Goal: Task Accomplishment & Management: Use online tool/utility

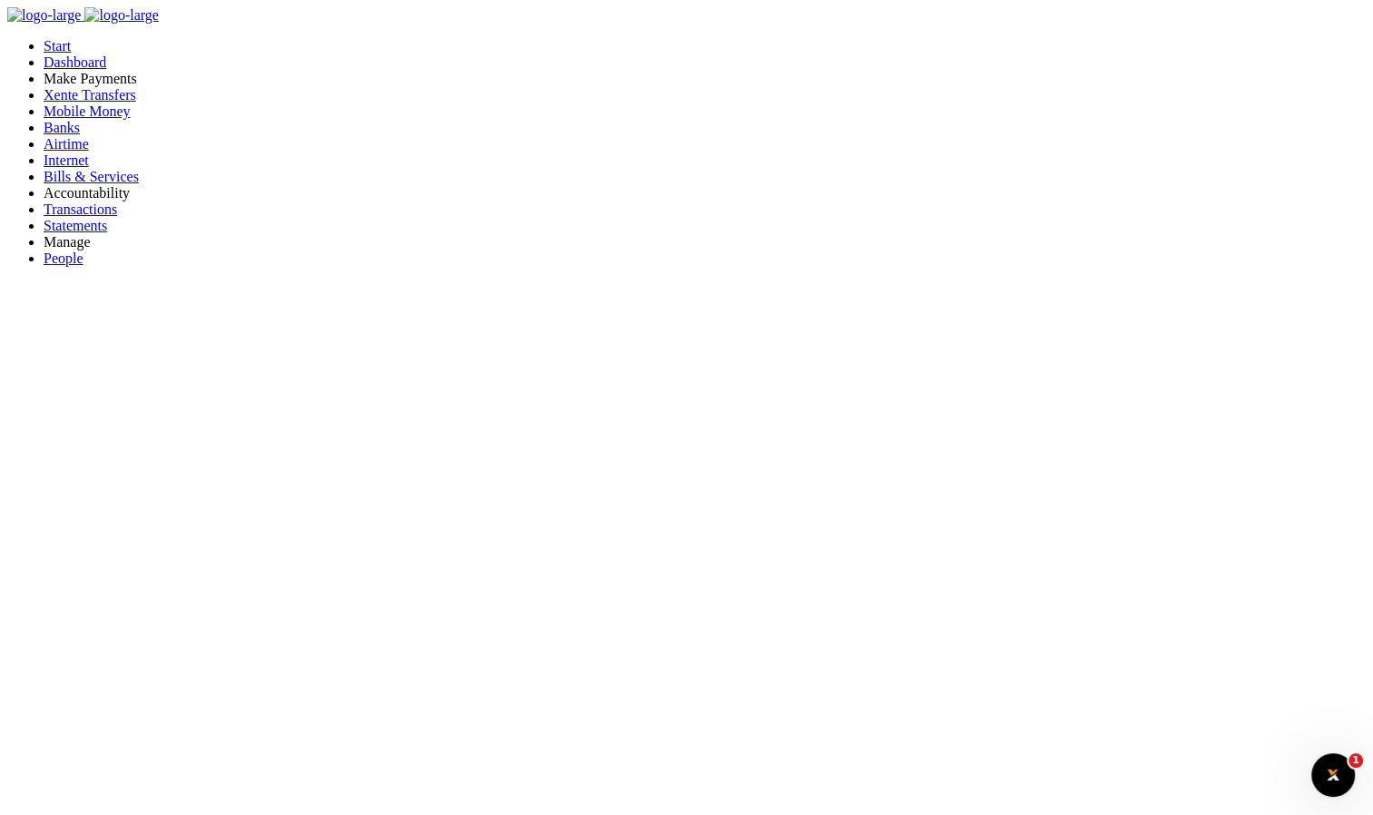
click at [90, 184] on span "Bills & Services" at bounding box center [91, 176] width 95 height 15
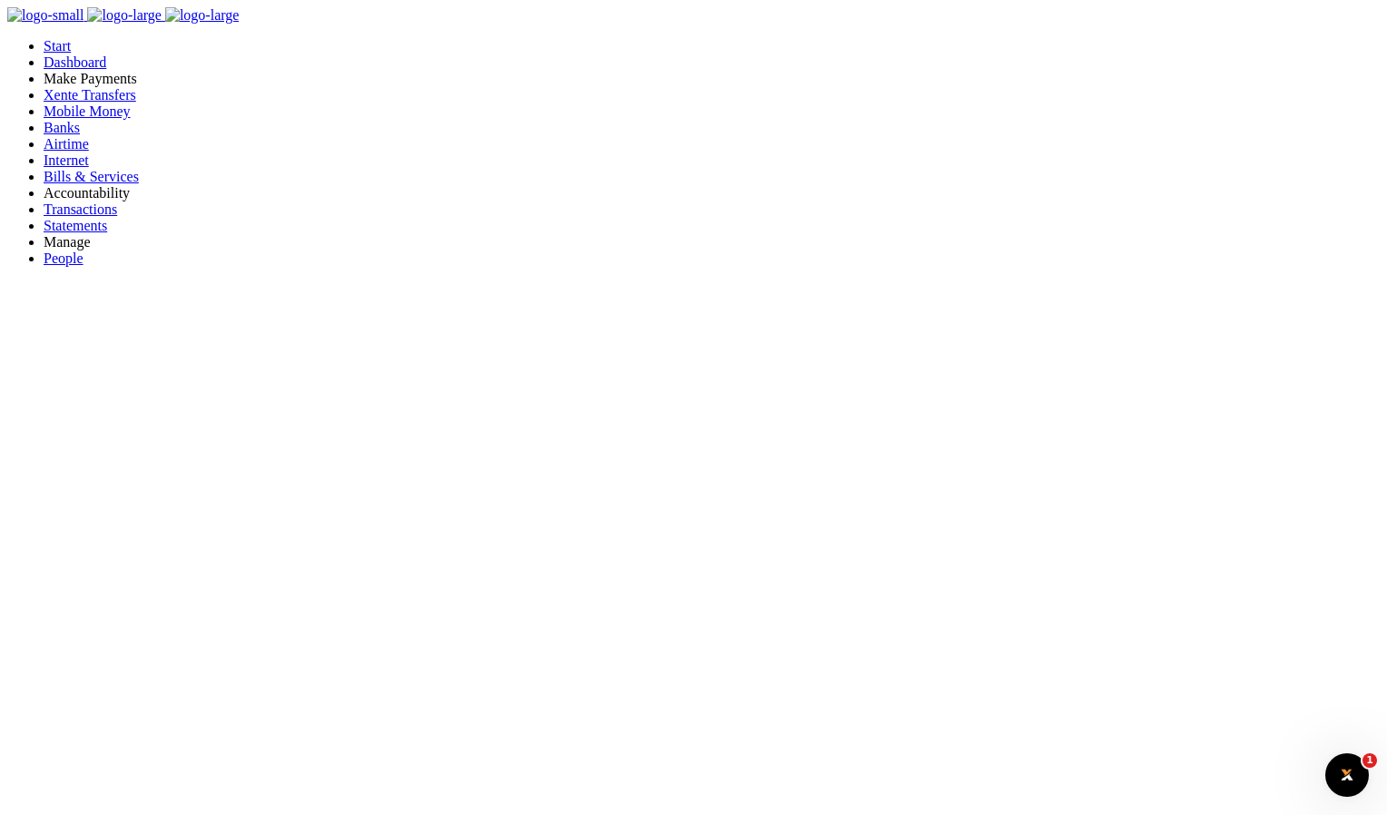
type input "04239760277"
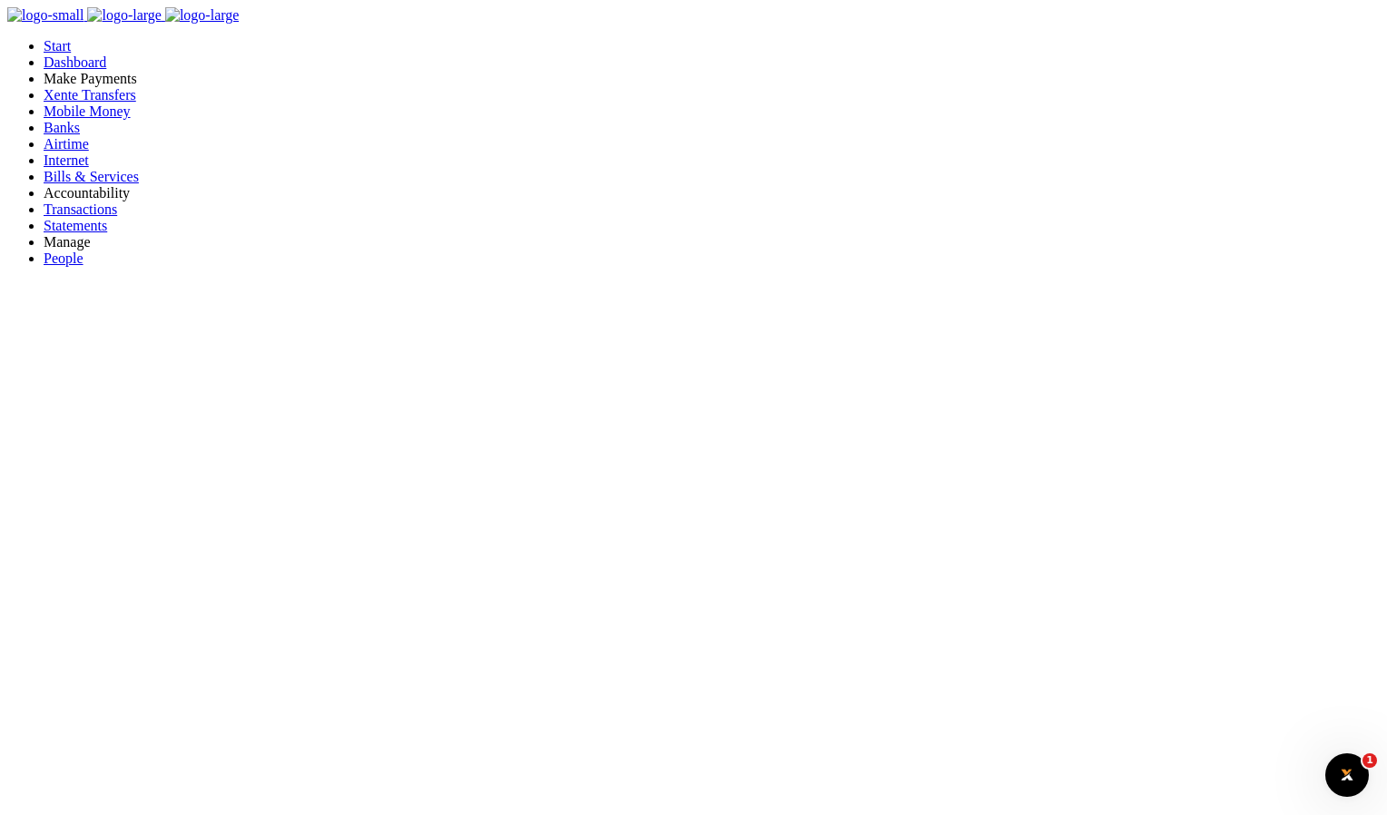
select select "POSTPAID"
type input "04239760277"
type input "[PERSON_NAME] 4 NANTALE"
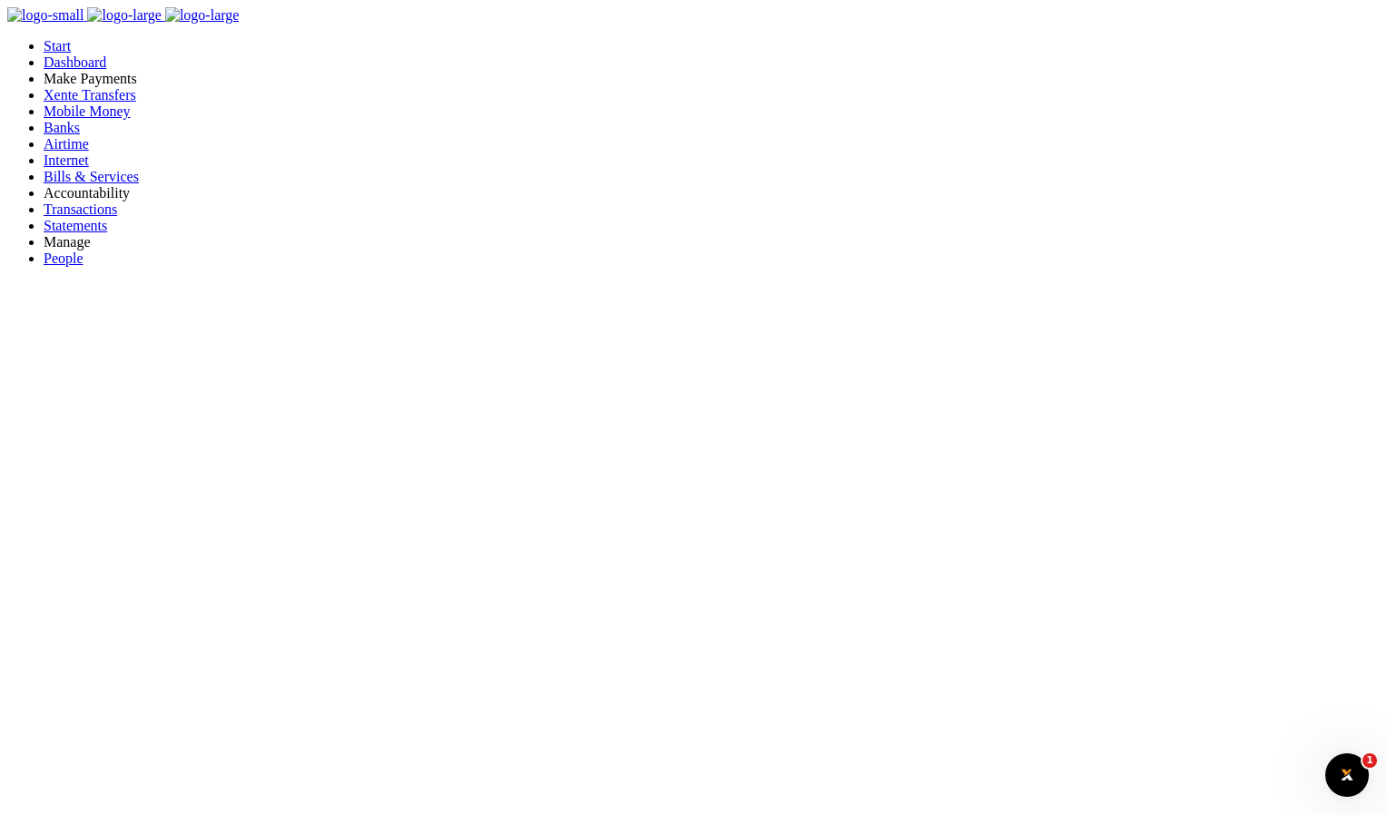
type input "POSTPAID"
type input "785958670"
type input "Local testing"
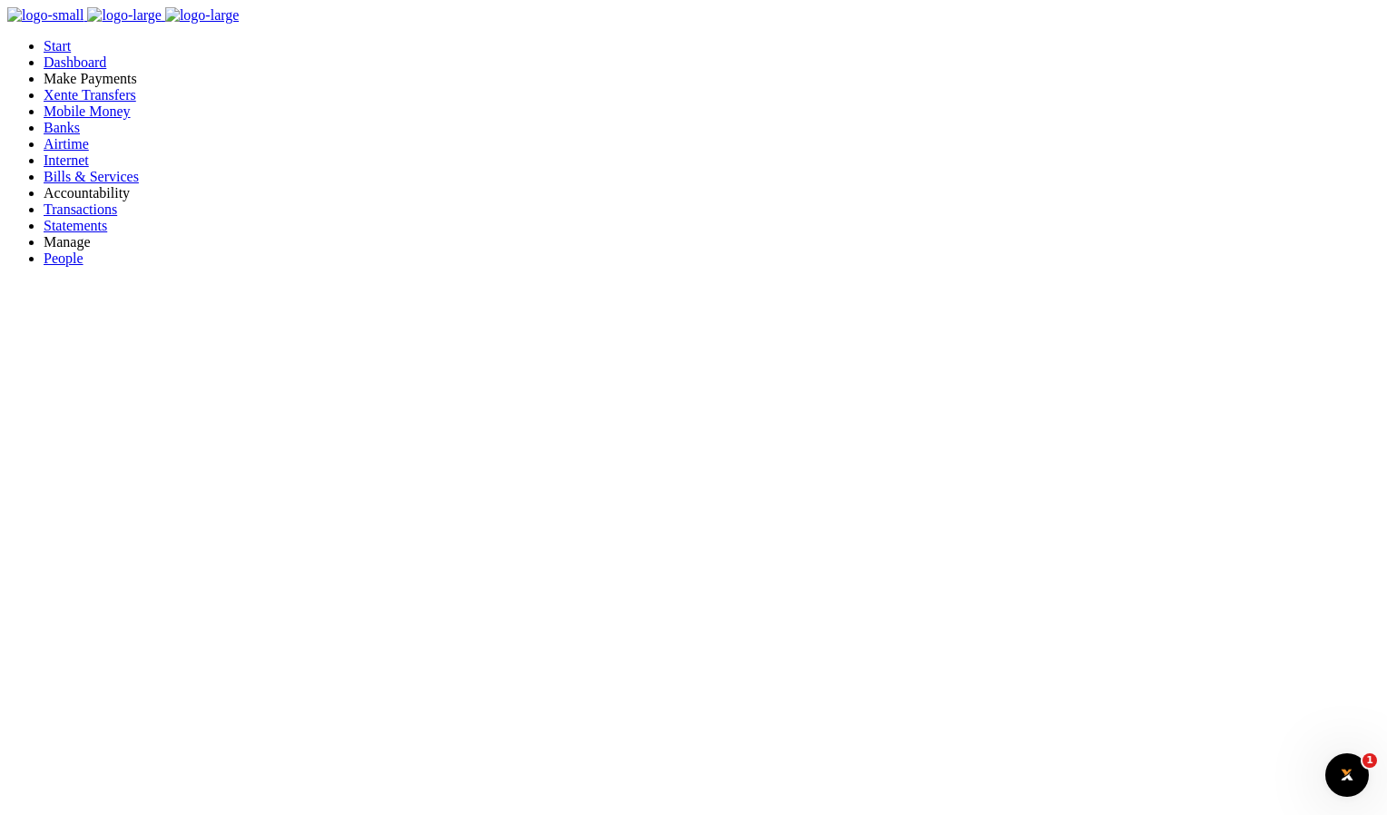
type input "785 958670"
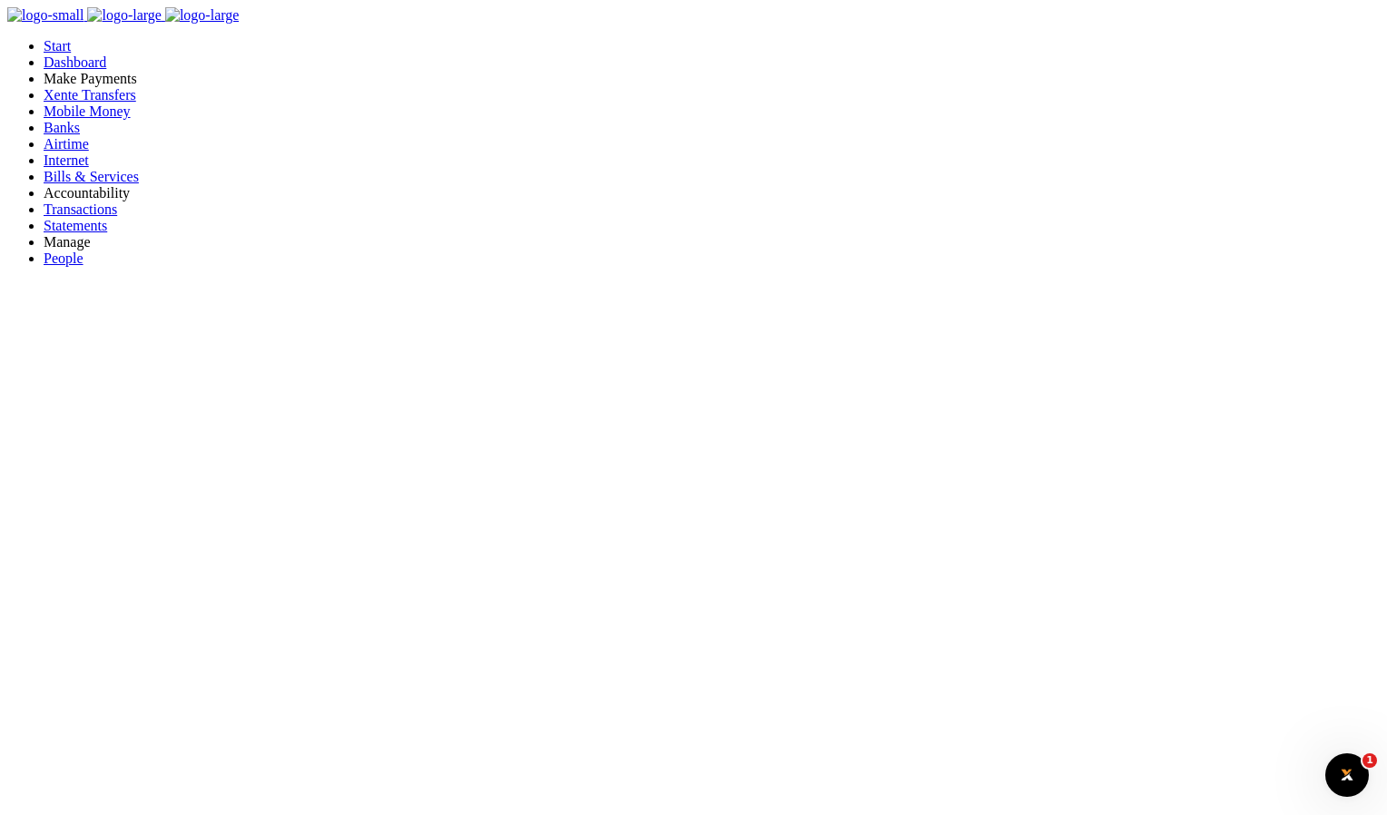
type input "785 958677"
select select
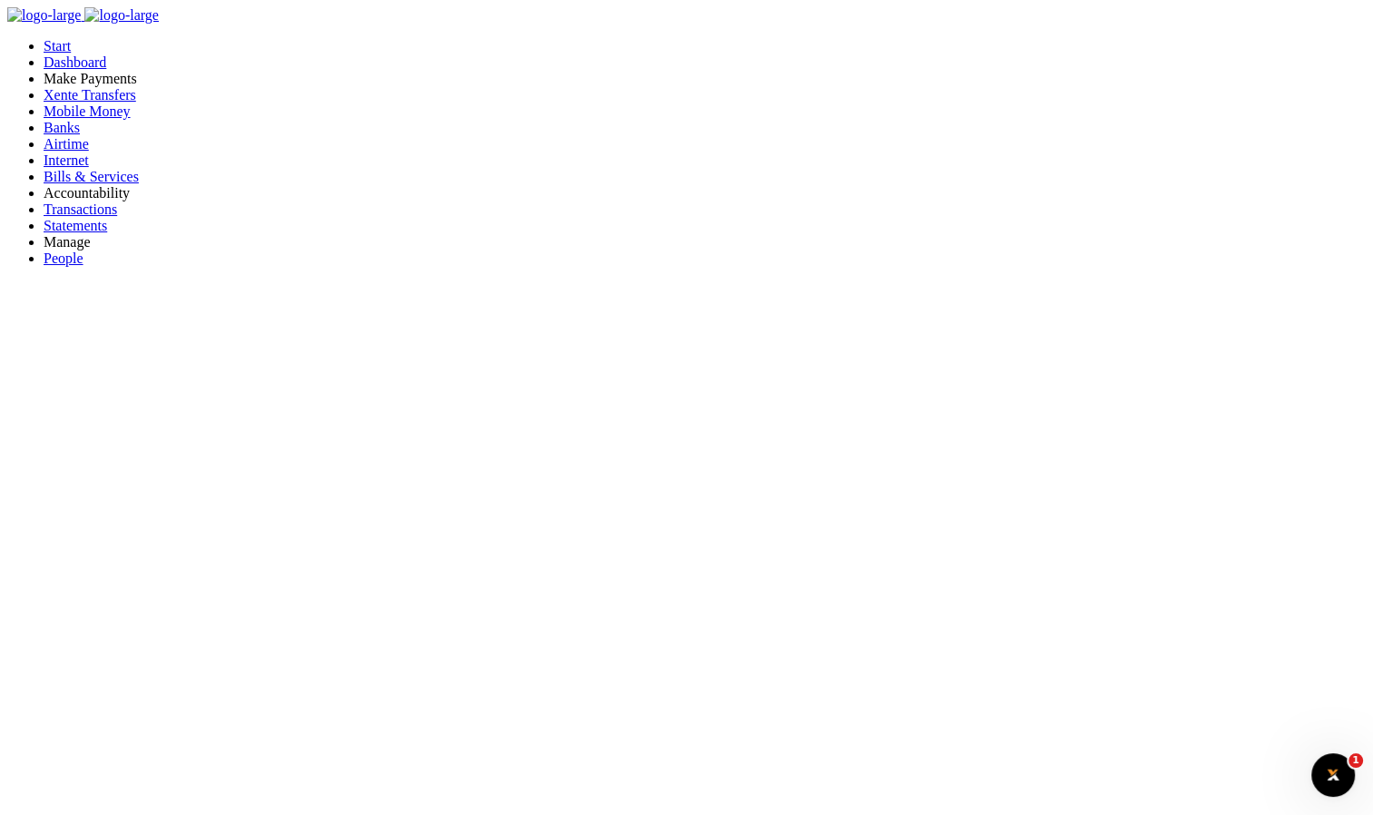
click at [65, 152] on span "Airtime" at bounding box center [66, 143] width 45 height 15
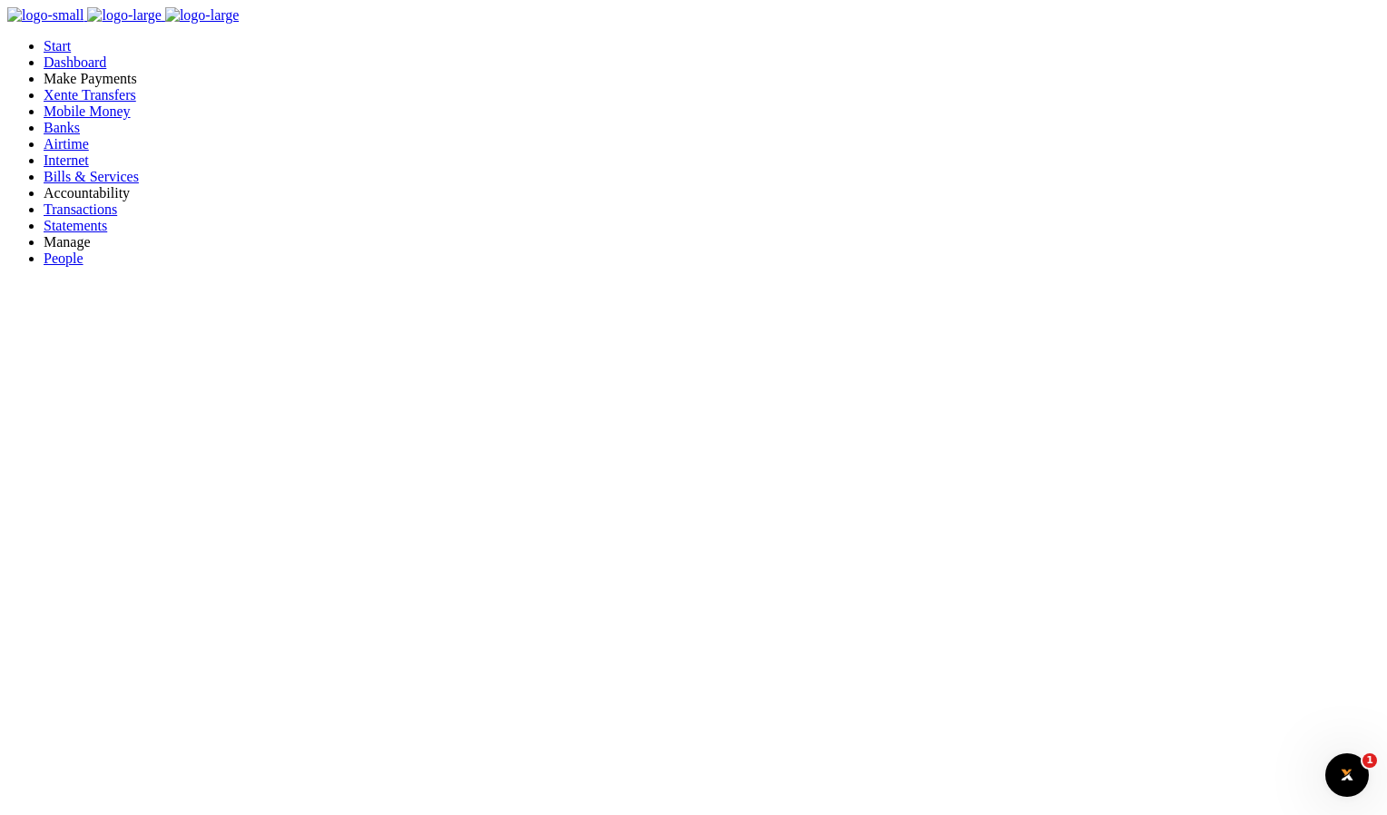
type input "werty"
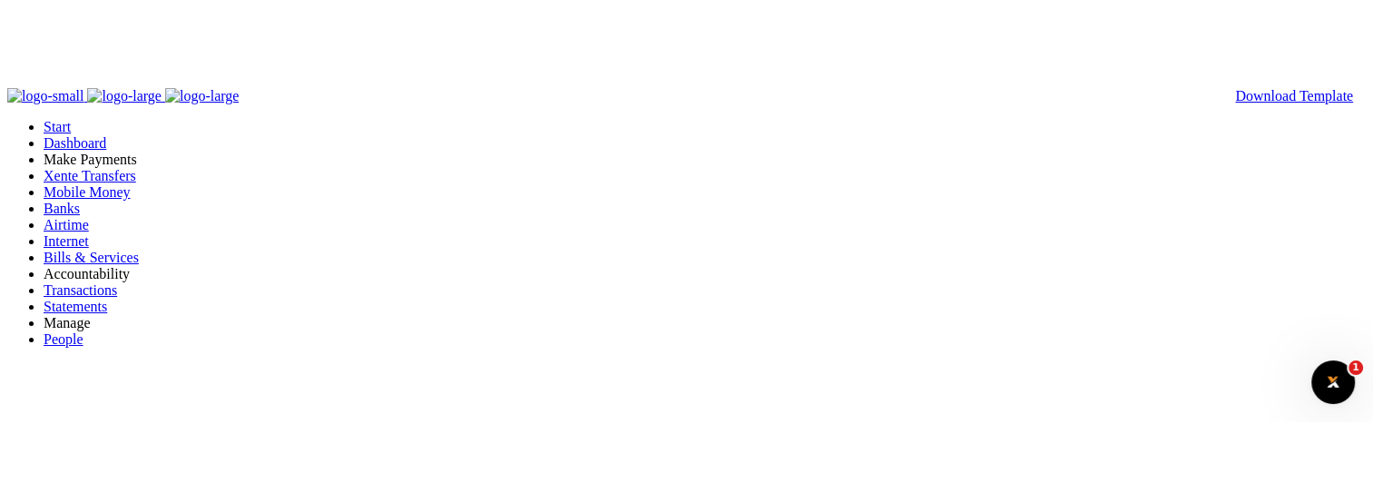
scroll to position [272, 0]
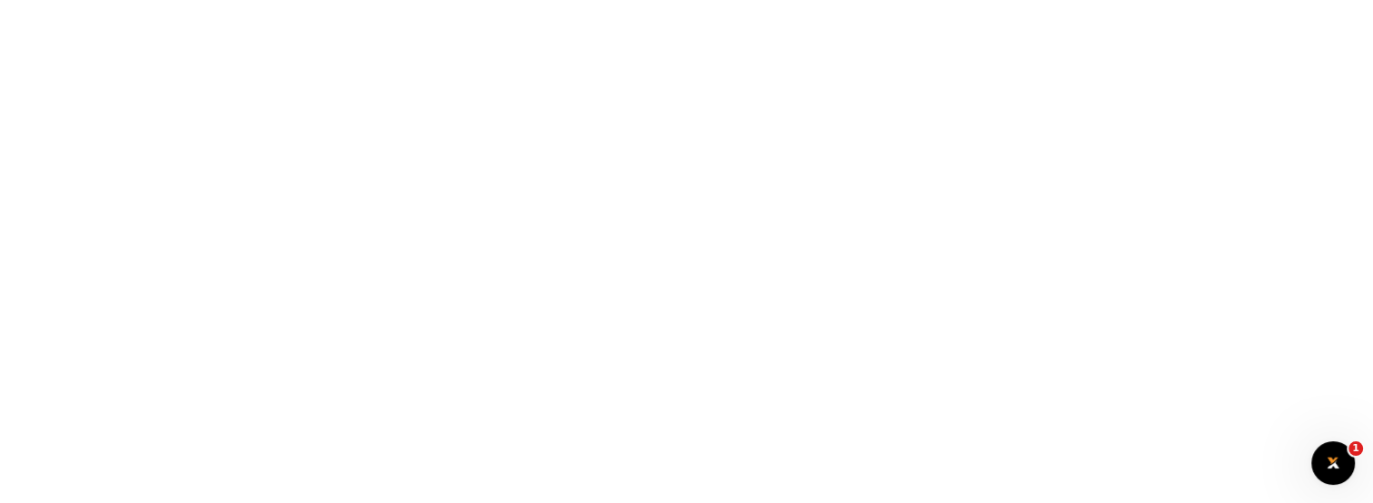
scroll to position [0, 0]
